Goal: Task Accomplishment & Management: Manage account settings

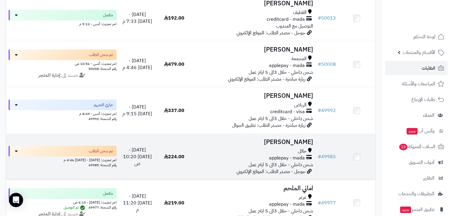
scroll to position [332, 0]
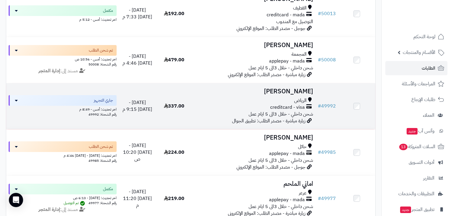
click at [301, 115] on span "شحن داخلي - خلال 3الى 5 ايام عمل" at bounding box center [281, 113] width 65 height 7
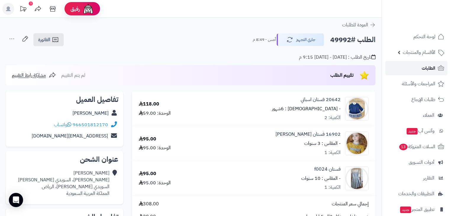
click at [424, 70] on span "الطلبات" at bounding box center [429, 68] width 14 height 8
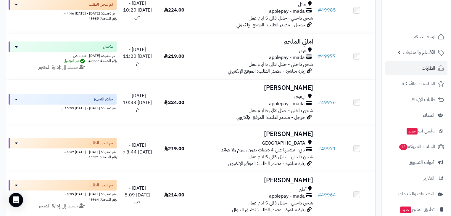
scroll to position [497, 0]
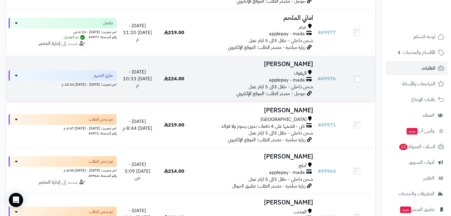
click at [298, 90] on span "شحن داخلي - خلال 3الى 5 ايام عمل" at bounding box center [281, 86] width 65 height 7
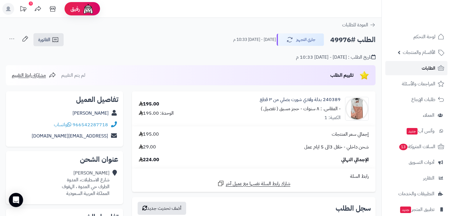
click at [408, 66] on link "الطلبات" at bounding box center [416, 68] width 62 height 14
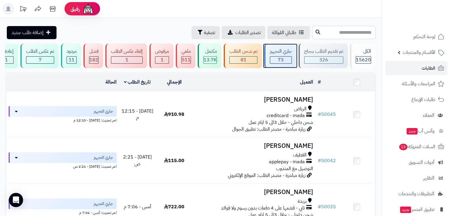
click at [290, 59] on div "73" at bounding box center [280, 60] width 21 height 7
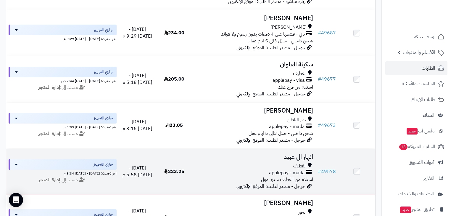
scroll to position [403, 0]
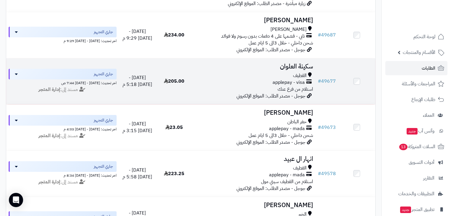
click at [295, 83] on span "applepay - visa" at bounding box center [289, 82] width 32 height 7
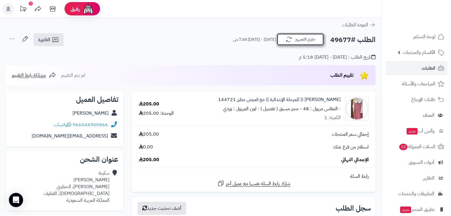
click at [312, 43] on button "جاري التجهيز" at bounding box center [300, 39] width 47 height 12
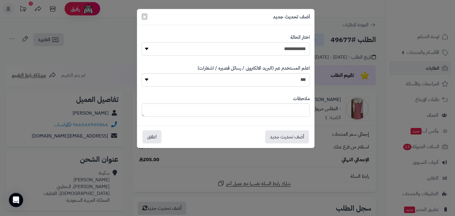
click at [298, 43] on select "**********" at bounding box center [226, 48] width 168 height 13
select select "*"
click at [142, 42] on select "**********" at bounding box center [226, 48] width 168 height 13
click at [282, 137] on button "أضف تحديث جديد" at bounding box center [287, 136] width 44 height 13
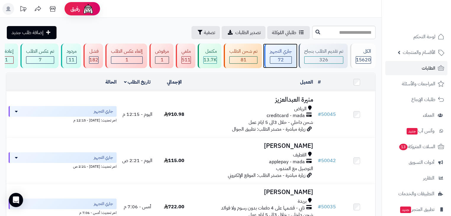
click at [279, 56] on span "72" at bounding box center [281, 59] width 6 height 7
